Goal: Check status: Verify the current state of an ongoing process or item

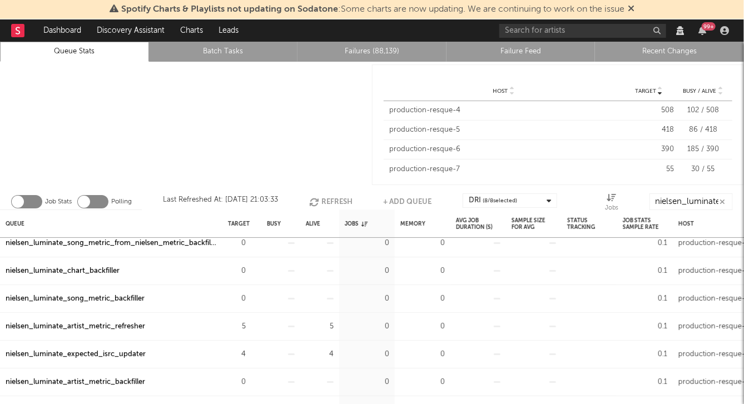
scroll to position [19, 0]
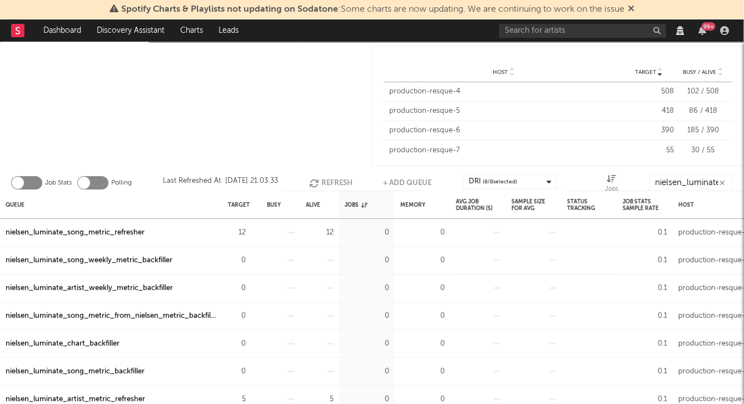
click at [102, 111] on div at bounding box center [186, 106] width 372 height 126
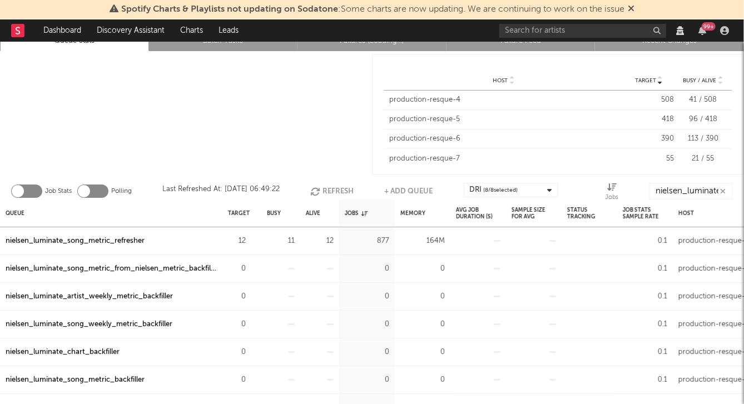
scroll to position [19, 0]
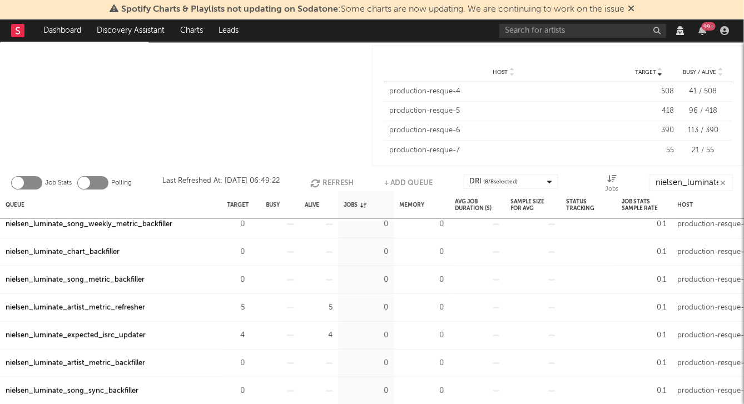
click at [131, 305] on div "nielsen_luminate_artist_metric_refresher" at bounding box center [76, 308] width 140 height 13
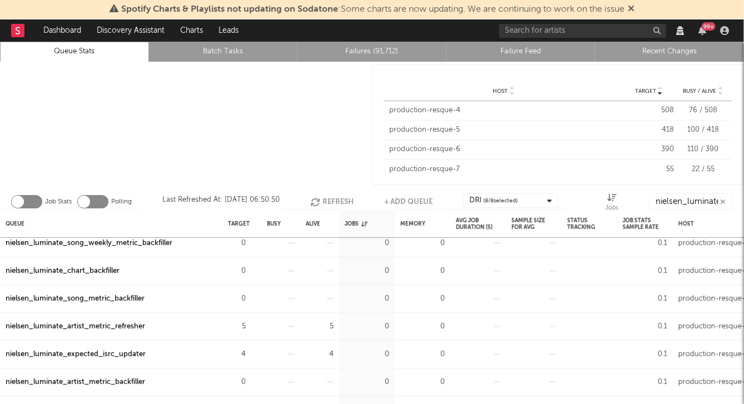
click at [121, 328] on div "nielsen_luminate_artist_metric_refresher" at bounding box center [76, 326] width 140 height 13
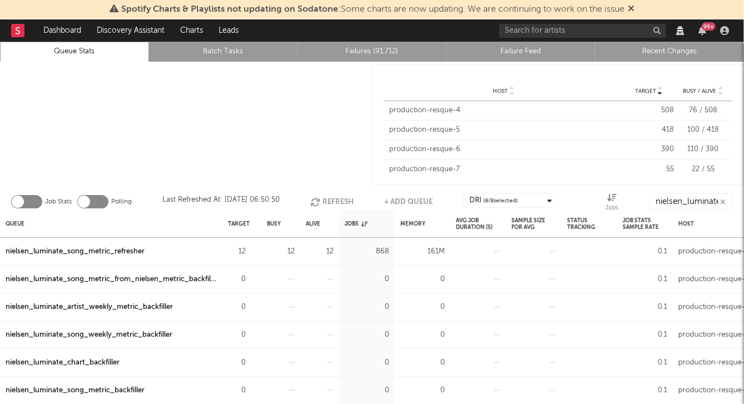
click at [112, 249] on div "nielsen_luminate_song_metric_refresher" at bounding box center [75, 251] width 139 height 13
